Goal: Task Accomplishment & Management: Complete application form

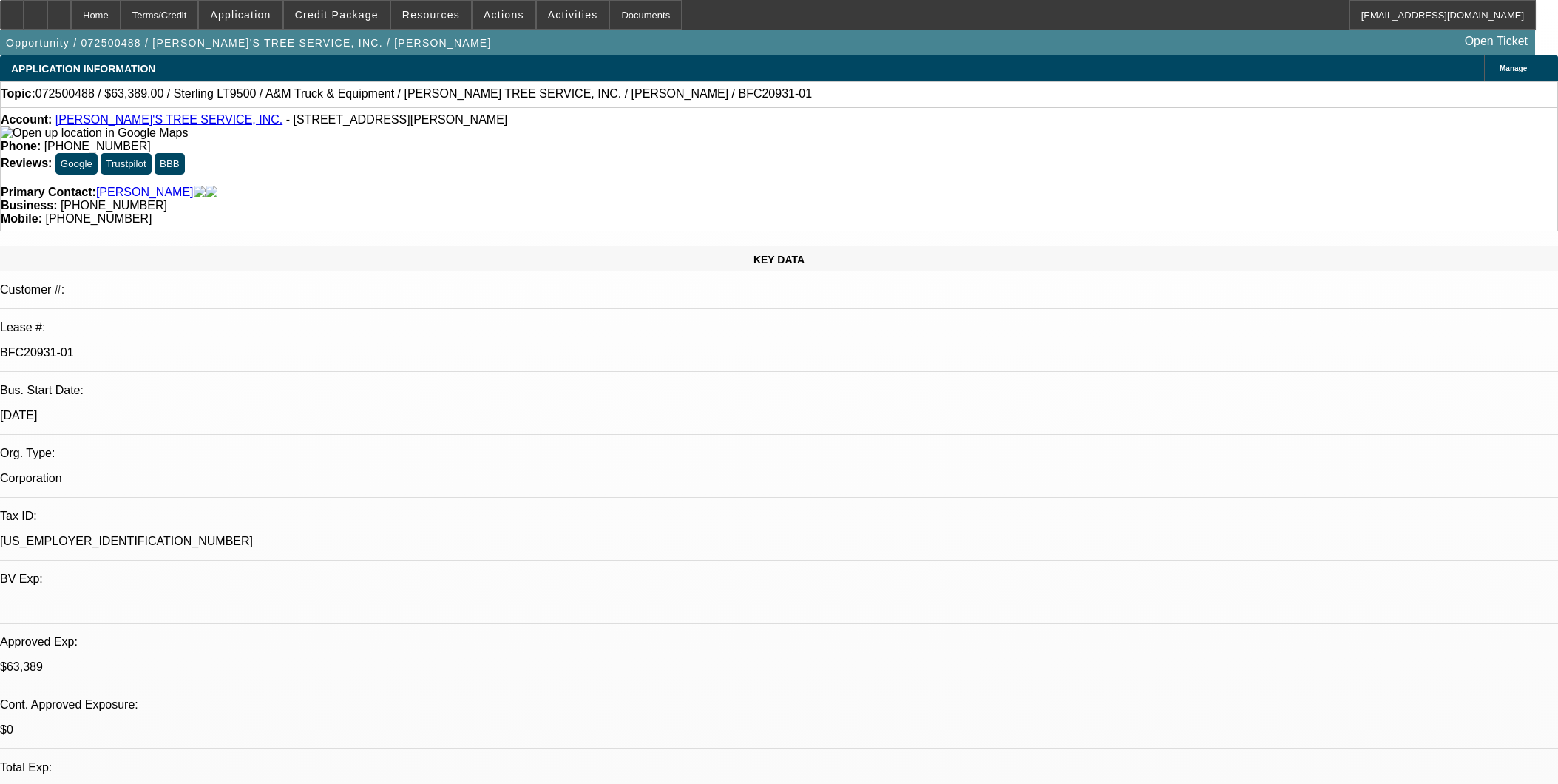
select select "0"
select select "2"
select select "0.1"
select select "4"
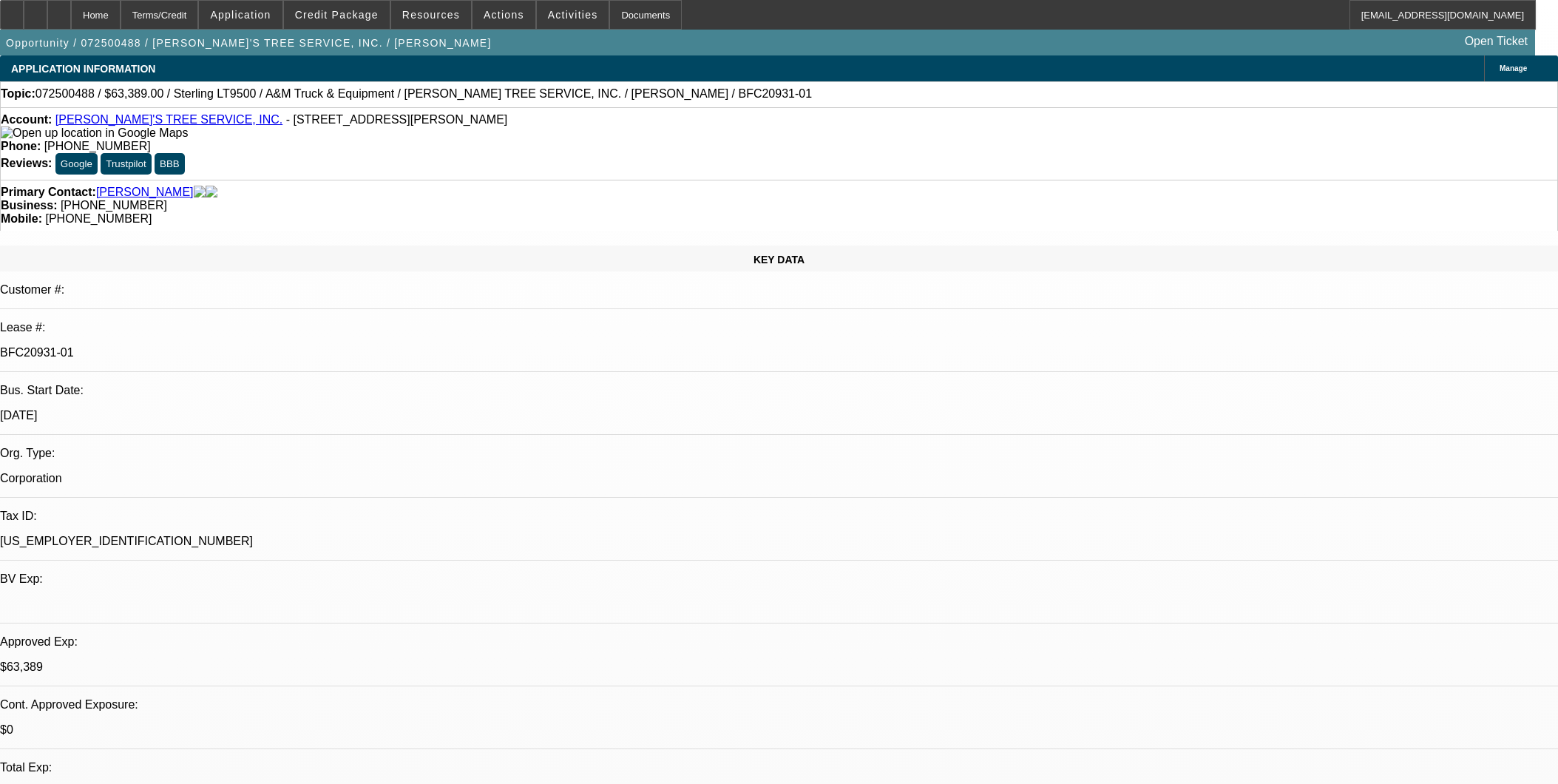
select select "0"
select select "2"
select select "0.1"
select select "4"
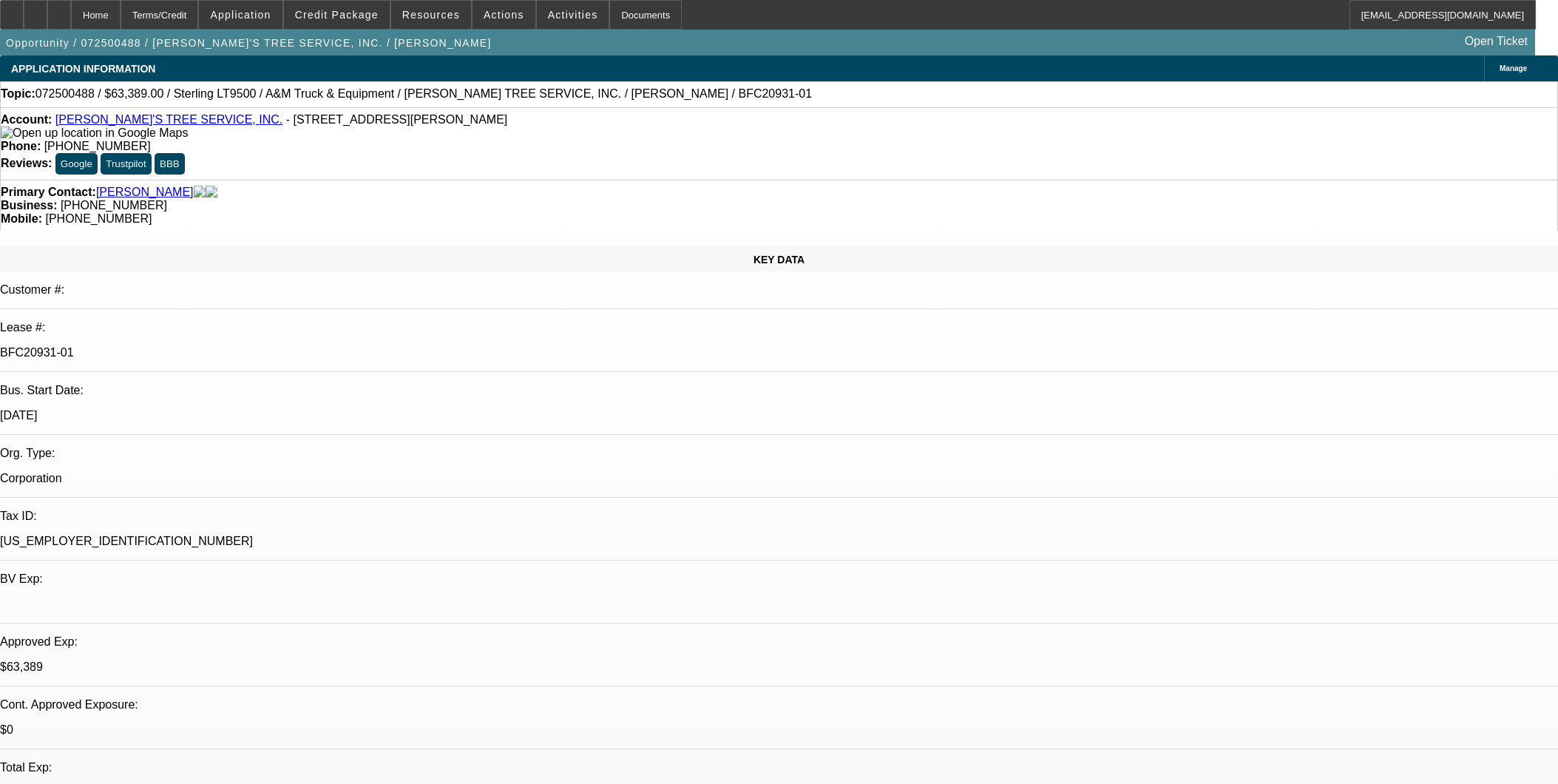
select select "0"
select select "2"
select select "0.1"
select select "4"
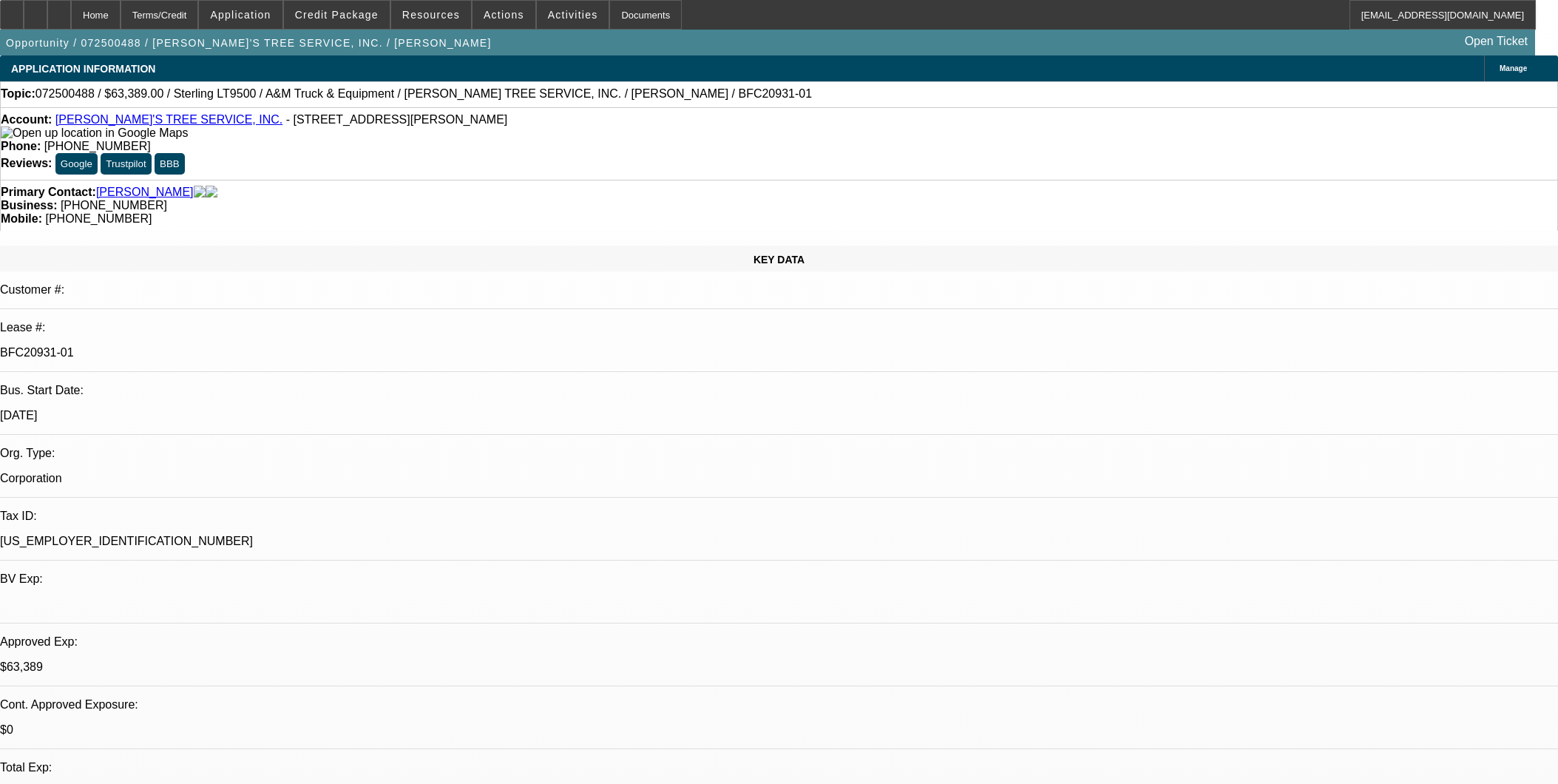
select select "0"
select select "2"
select select "0.1"
select select "4"
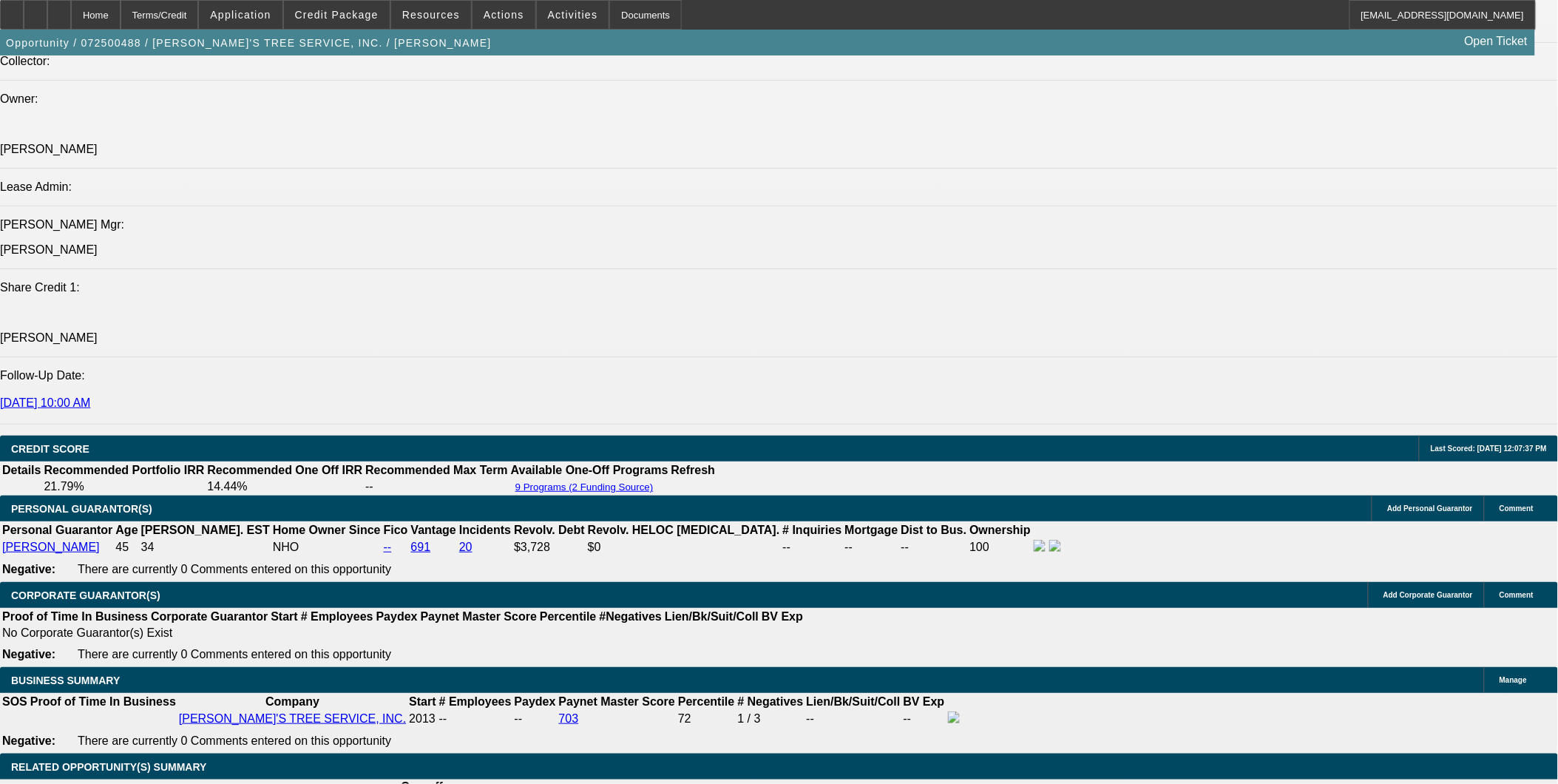
scroll to position [1889, 0]
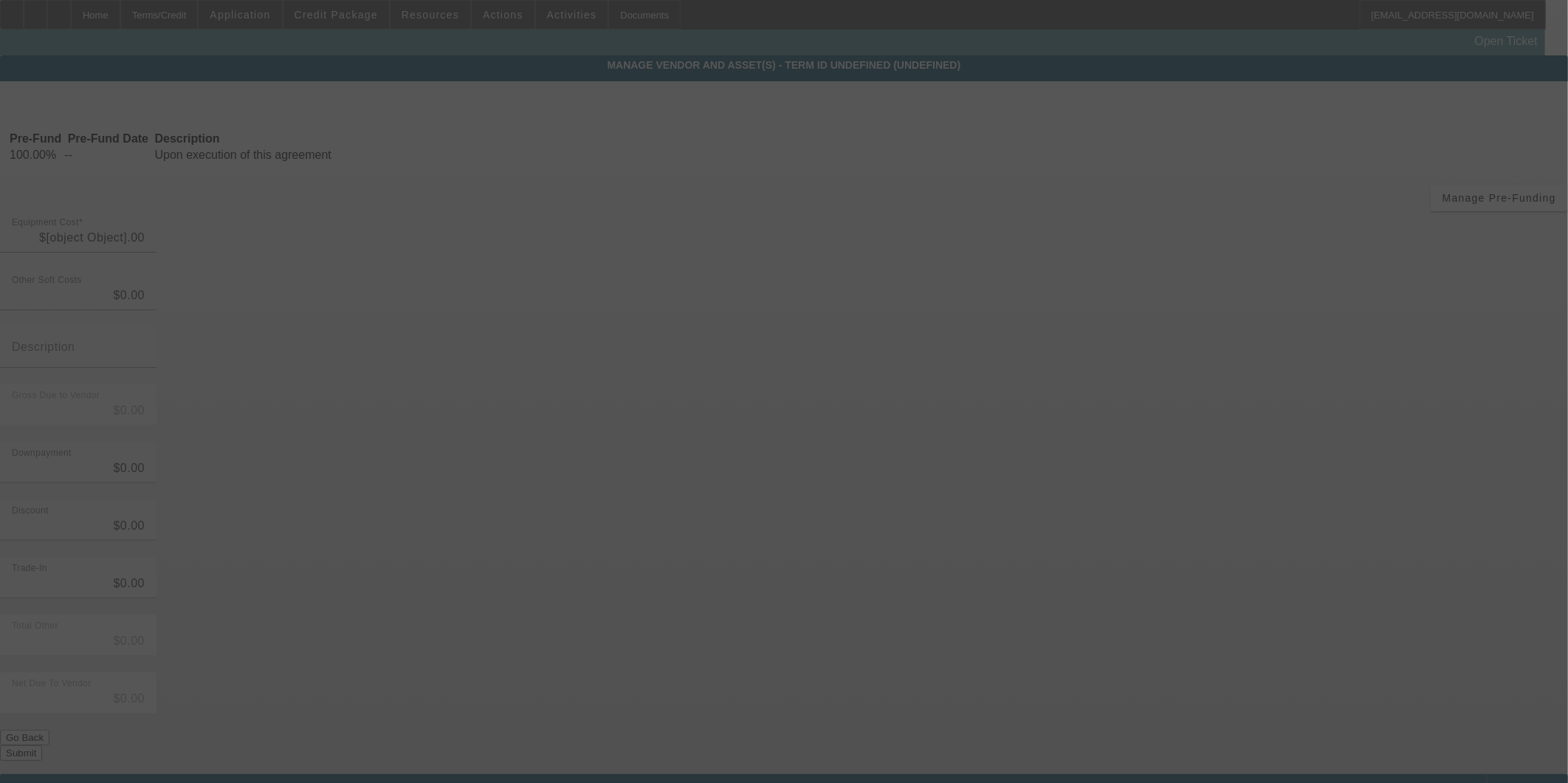
type input "$64,990.00"
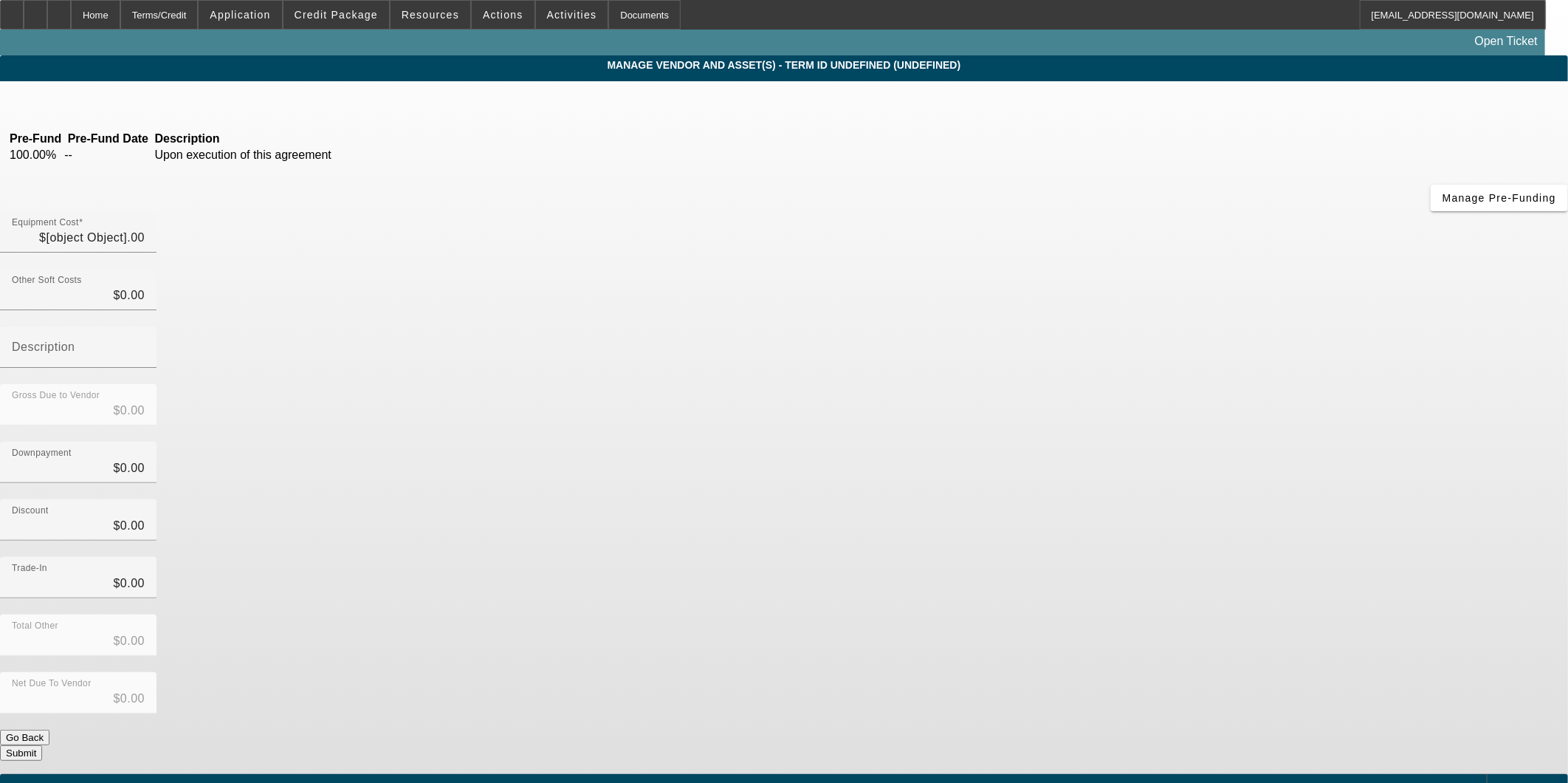
type input "$399.00"
type input "service fee"
type input "$65,389.00"
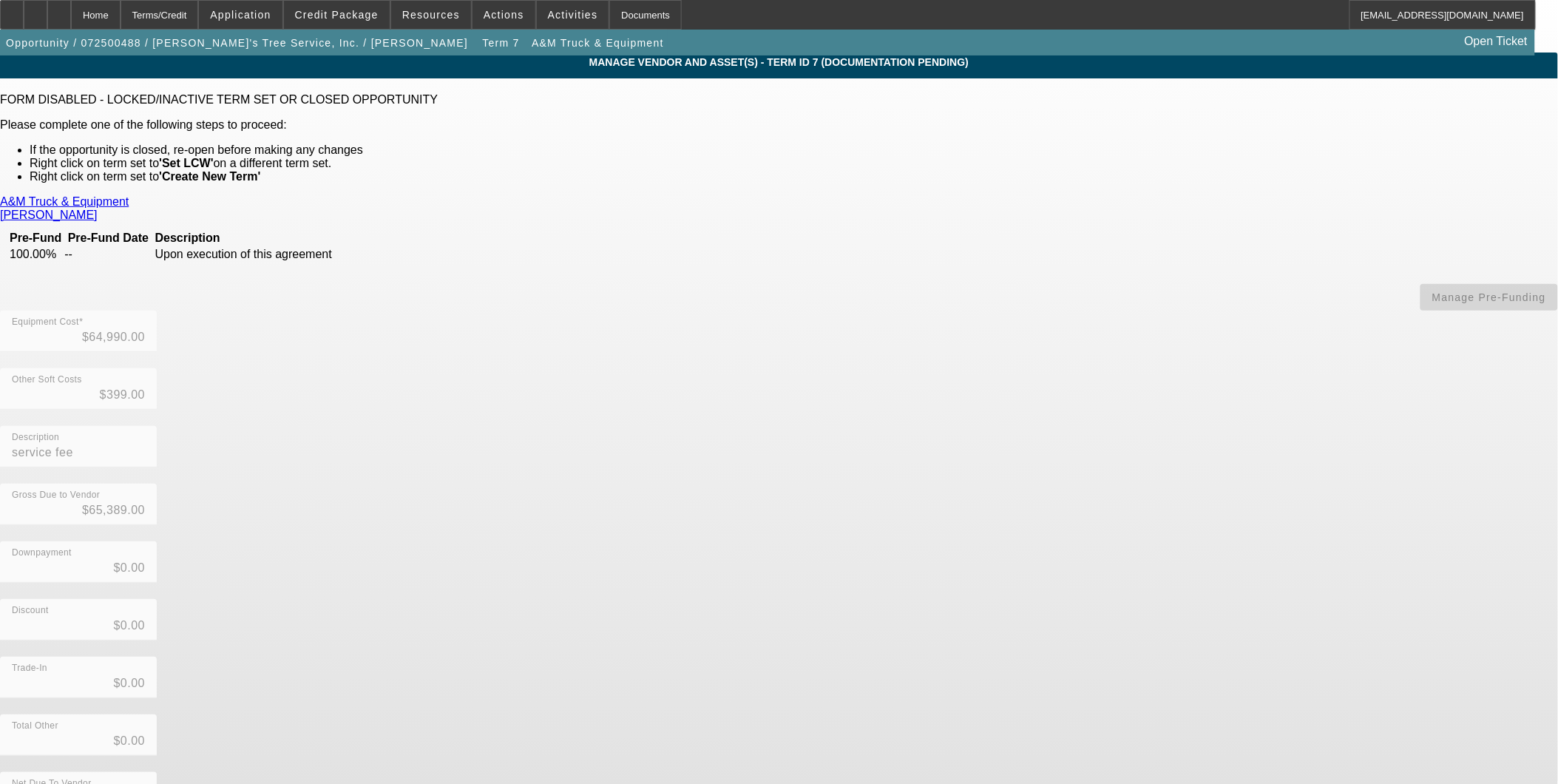
scroll to position [4, 0]
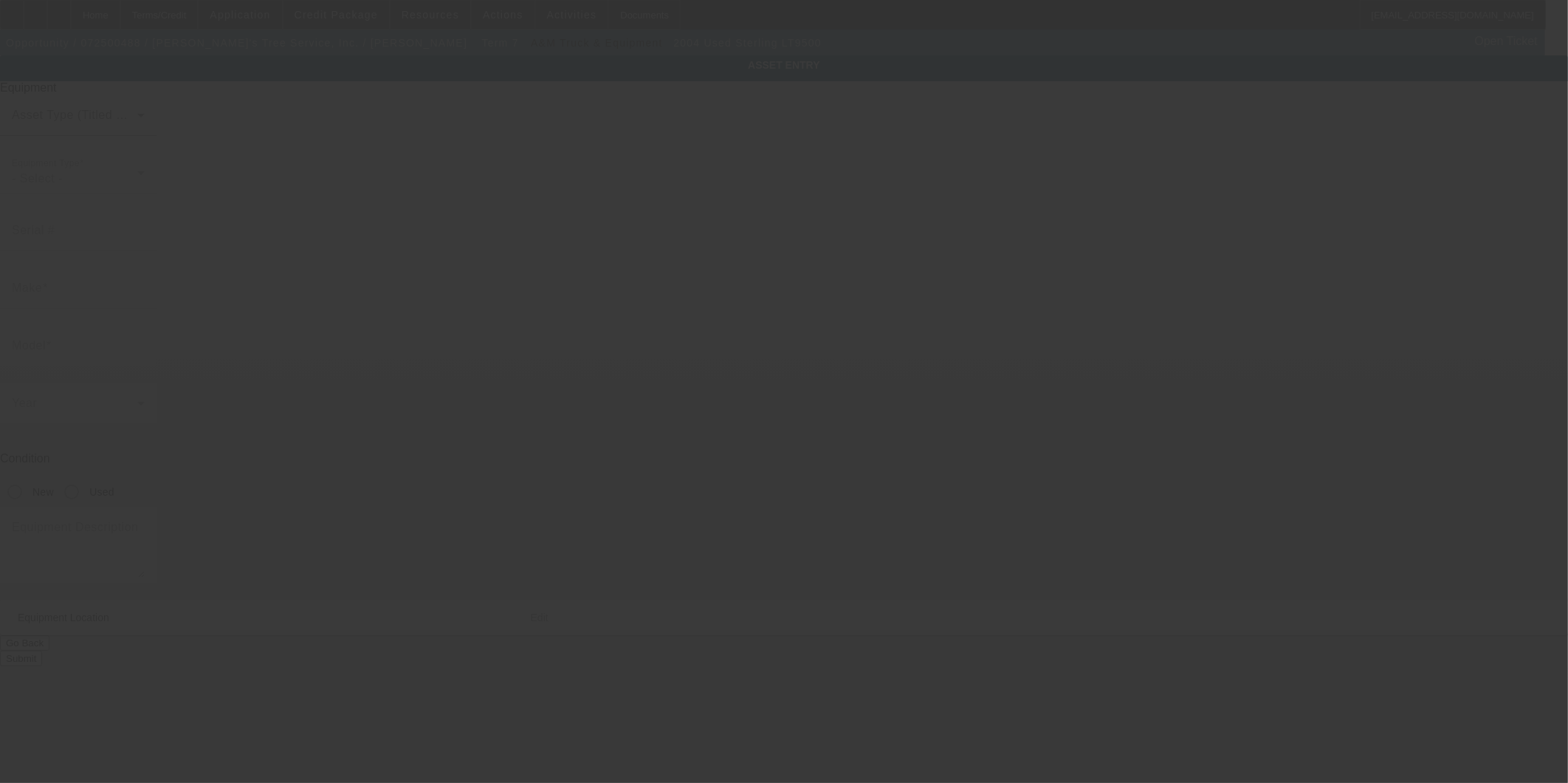
type input "[US_VEHICLE_IDENTIFICATION_NUMBER]"
type input "Sterling"
type input "LT9500"
radio input "true"
type textarea "with:"
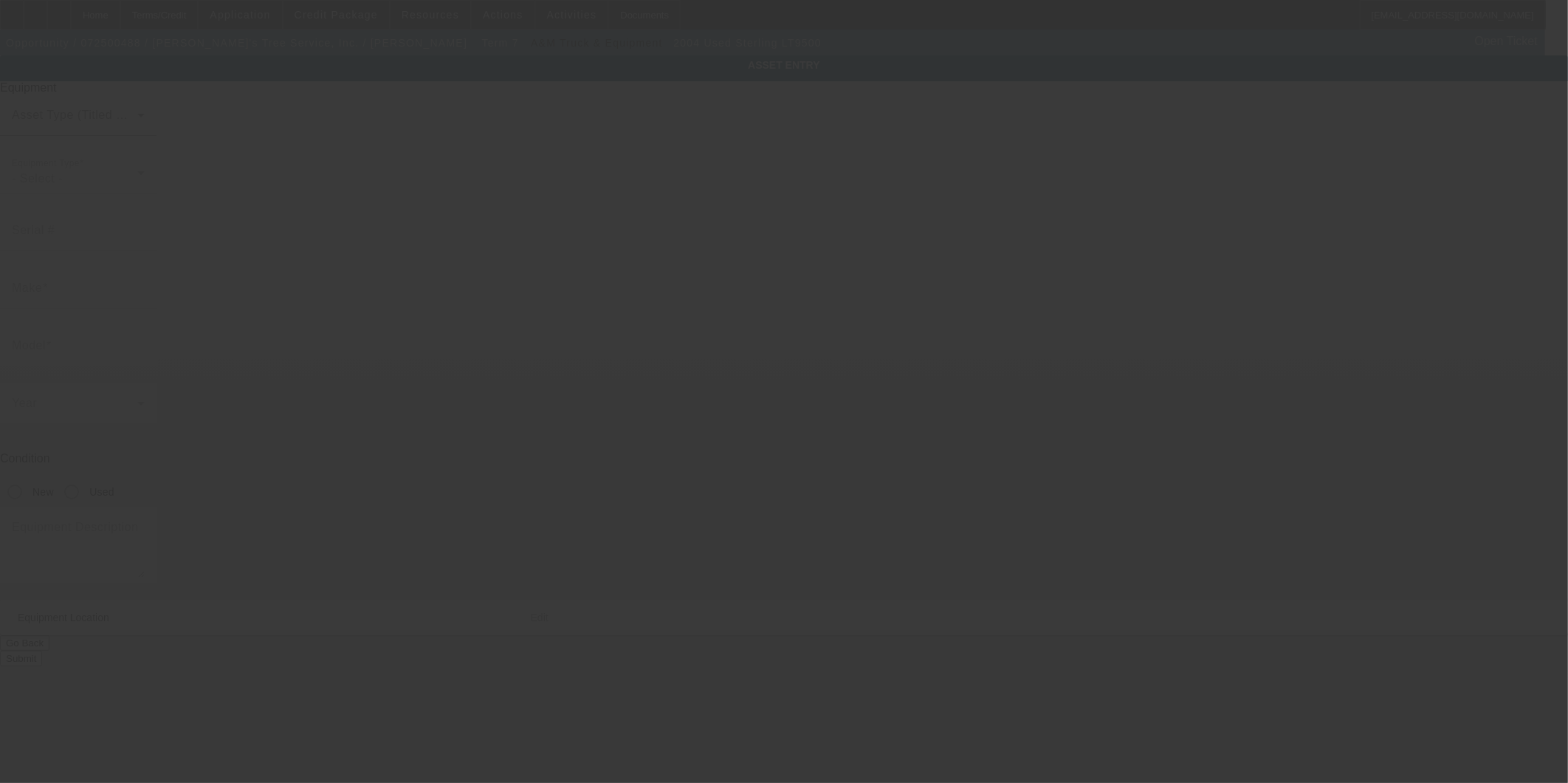
type input "[STREET_ADDRESS][PERSON_NAME]"
type input "Drasco"
type input "72530"
type input "Cleburne"
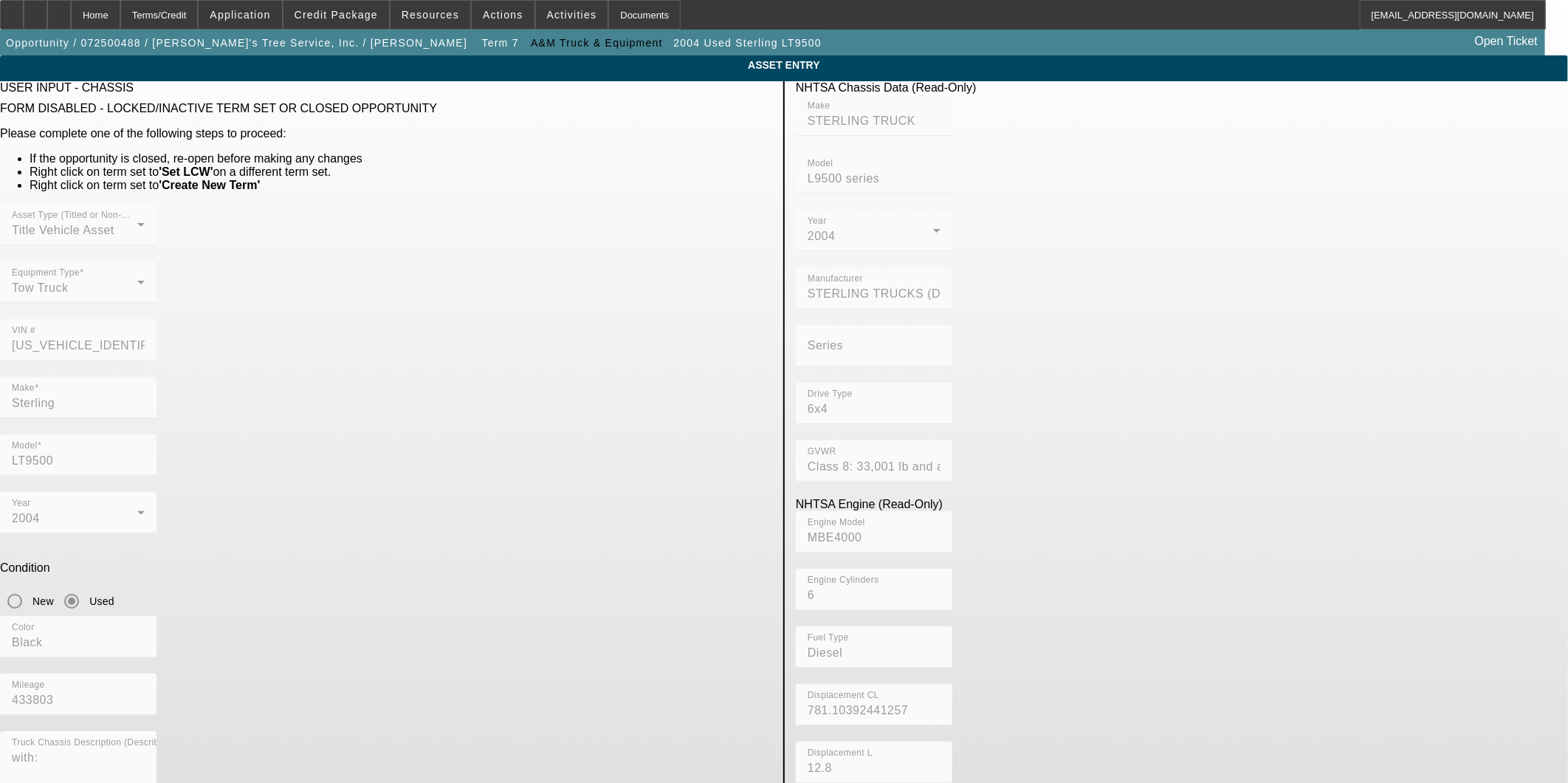
click at [1324, 390] on app-asset-collateral-manage "ASSET ENTRY USER INPUT - CHASSIS FORM DISABLED - LOCKED/INACTIVE TERM SET OR CL…" at bounding box center [784, 479] width 1568 height 849
click at [121, 25] on div "Home" at bounding box center [95, 15] width 49 height 30
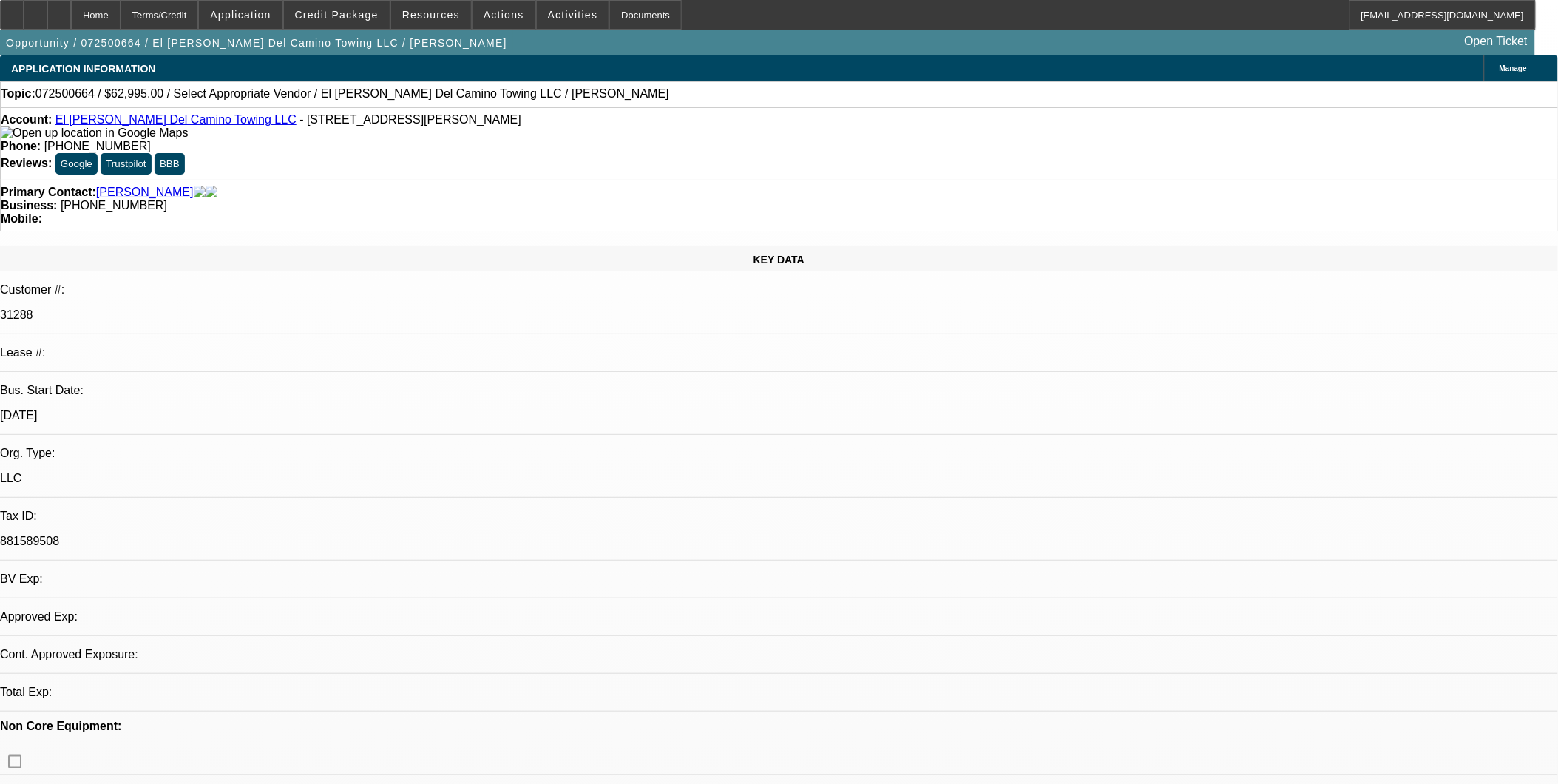
select select "0"
select select "2"
select select "0.1"
select select "1"
select select "2"
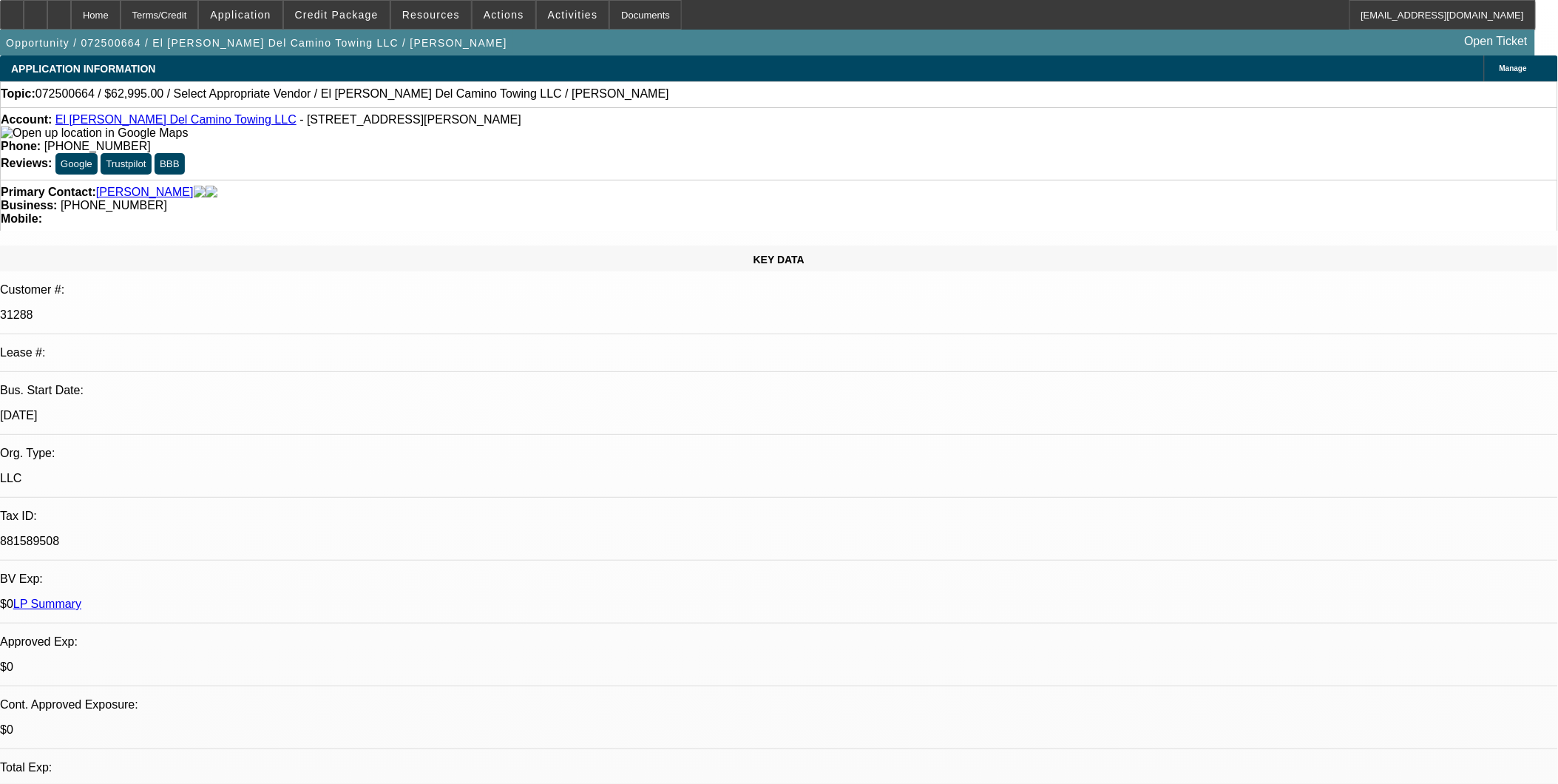
select select "4"
